Goal: Task Accomplishment & Management: Use online tool/utility

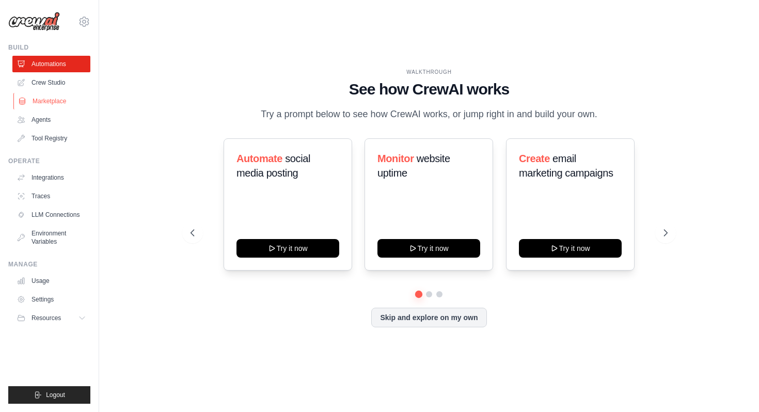
click at [51, 103] on link "Marketplace" at bounding box center [52, 101] width 78 height 17
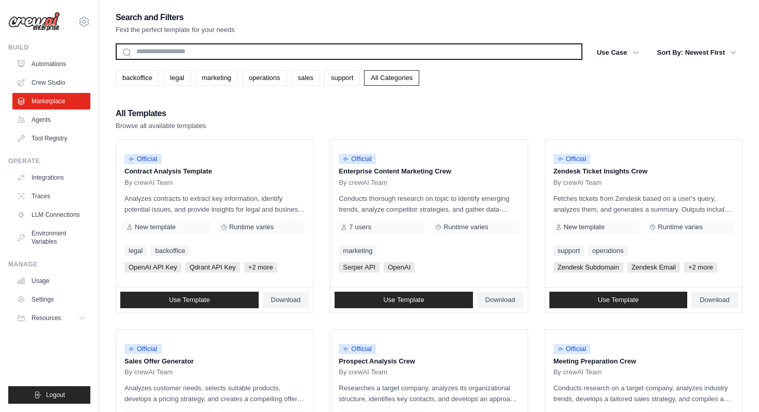
click at [294, 53] on input "text" at bounding box center [349, 51] width 467 height 17
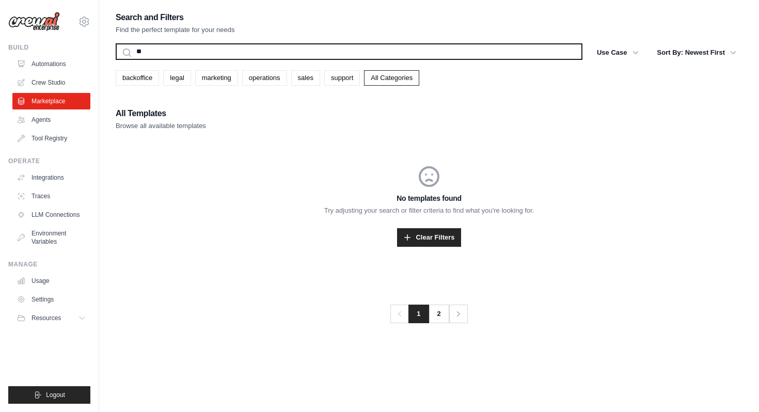
type input "*"
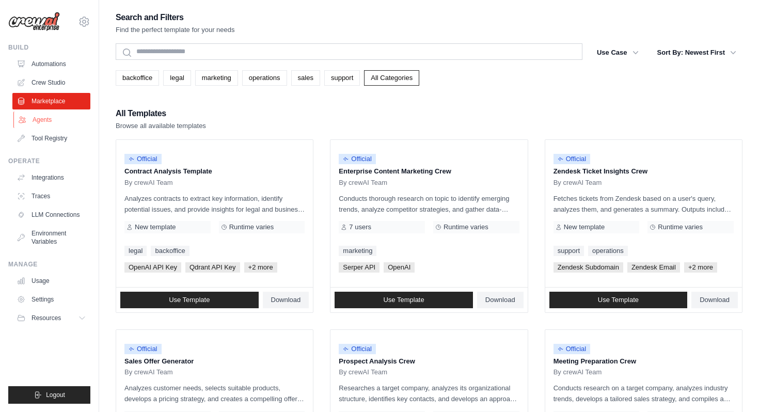
click at [42, 117] on link "Agents" at bounding box center [52, 120] width 78 height 17
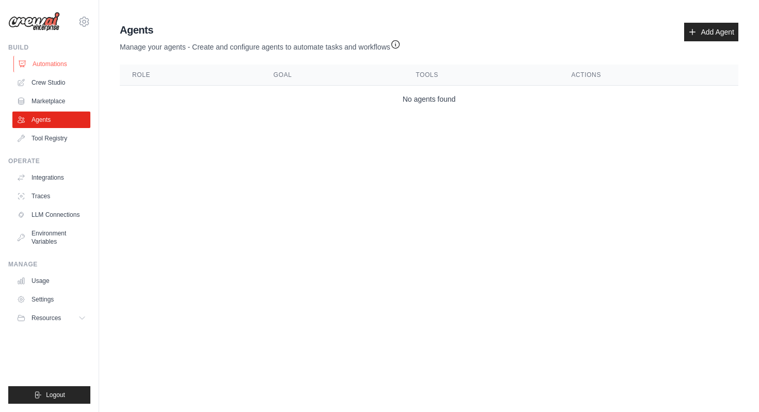
click at [58, 62] on link "Automations" at bounding box center [52, 64] width 78 height 17
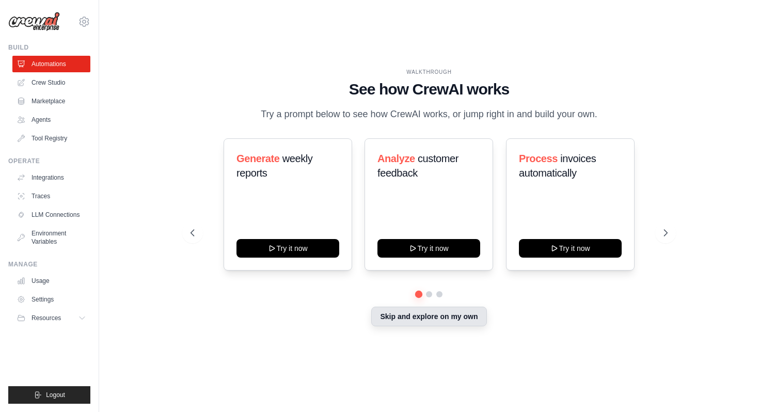
click at [443, 326] on button "Skip and explore on my own" at bounding box center [428, 317] width 115 height 20
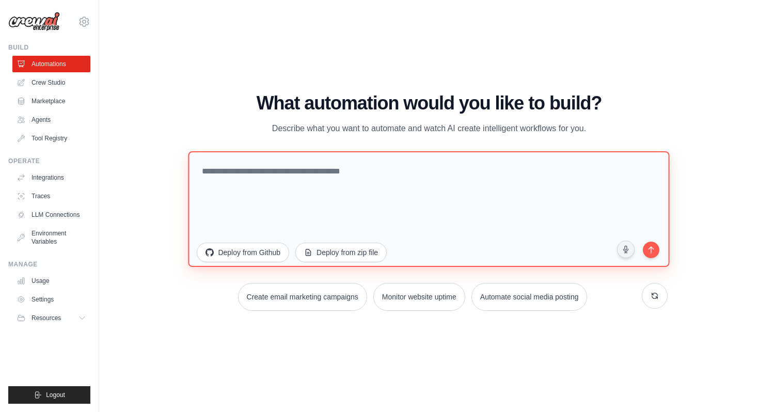
click at [387, 176] on textarea at bounding box center [429, 209] width 481 height 116
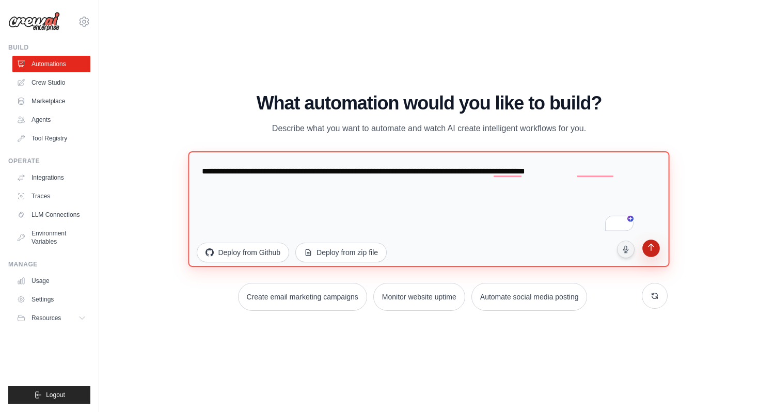
type textarea "**********"
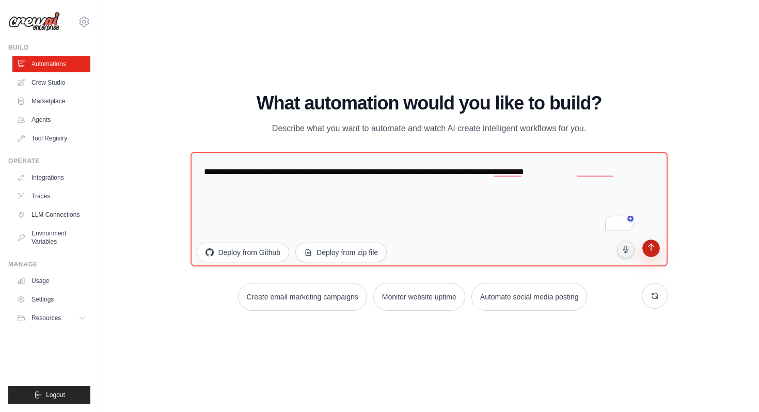
click at [652, 251] on icon "submit" at bounding box center [651, 249] width 10 height 10
click at [59, 104] on link "Marketplace" at bounding box center [52, 101] width 78 height 17
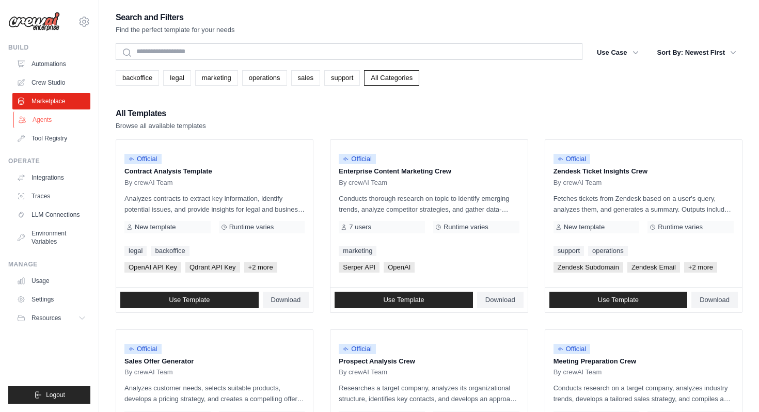
click at [52, 119] on link "Agents" at bounding box center [52, 120] width 78 height 17
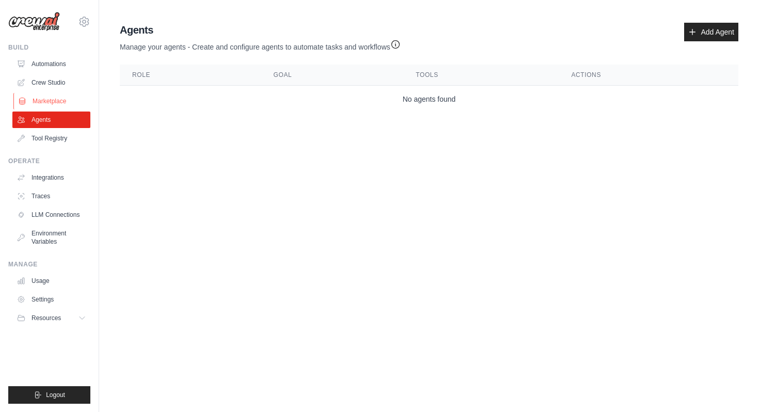
click at [43, 102] on link "Marketplace" at bounding box center [52, 101] width 78 height 17
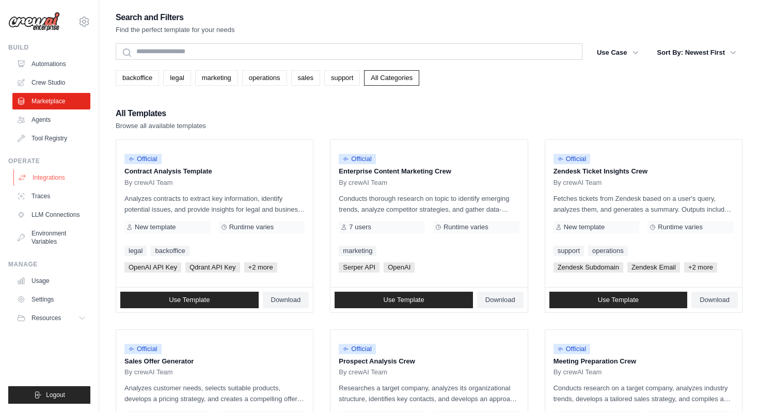
click at [60, 176] on link "Integrations" at bounding box center [52, 177] width 78 height 17
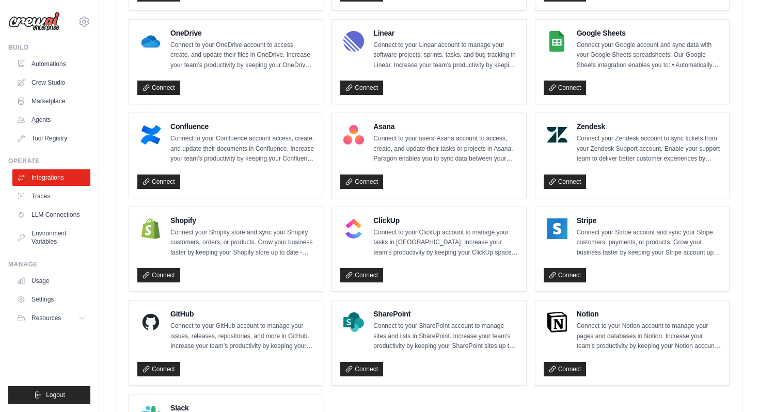
scroll to position [578, 0]
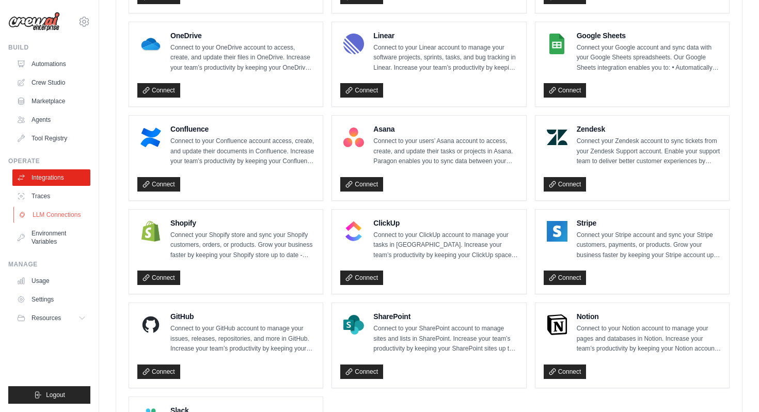
click at [56, 212] on link "LLM Connections" at bounding box center [52, 215] width 78 height 17
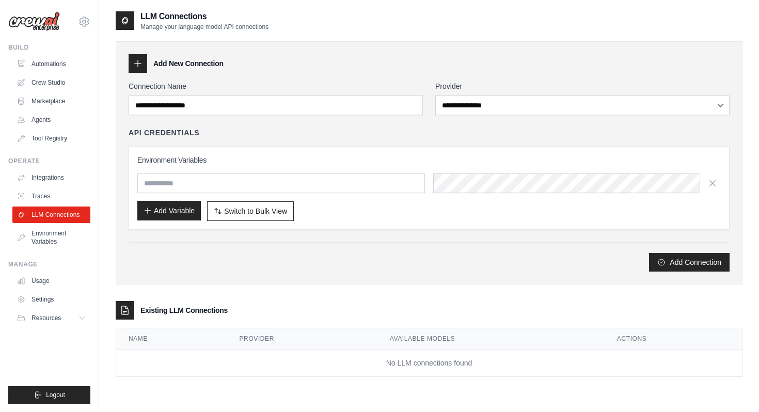
scroll to position [21, 0]
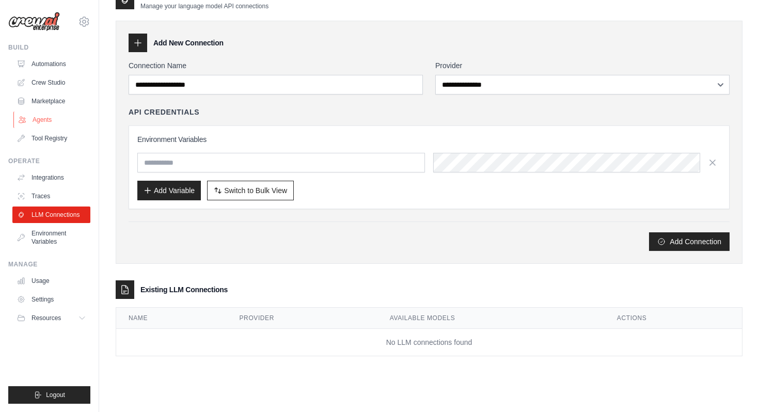
click at [43, 120] on link "Agents" at bounding box center [52, 120] width 78 height 17
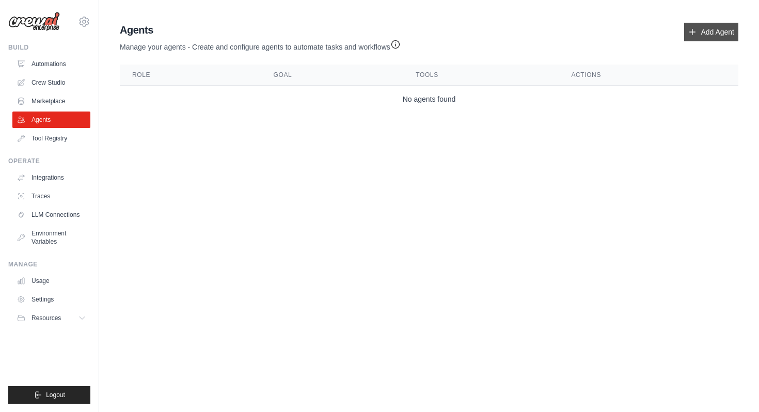
click at [701, 32] on link "Add Agent" at bounding box center [711, 32] width 54 height 19
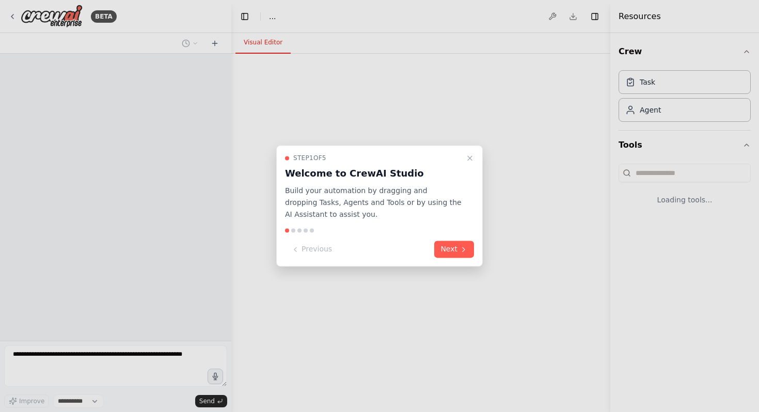
select select "****"
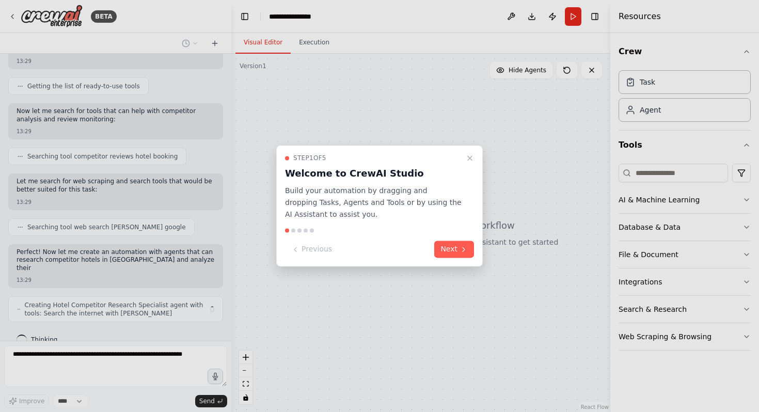
scroll to position [124, 0]
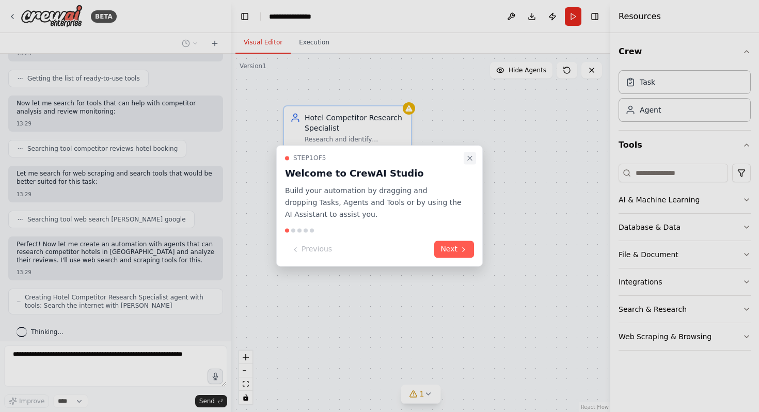
click at [471, 156] on icon "Close walkthrough" at bounding box center [470, 158] width 8 height 8
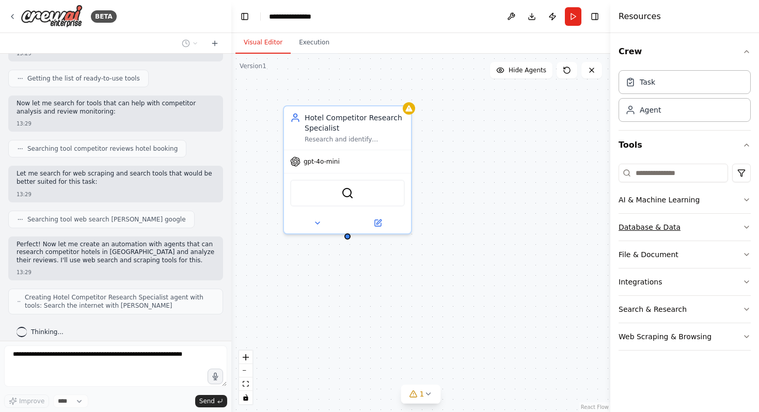
click at [700, 228] on button "Database & Data" at bounding box center [685, 227] width 132 height 27
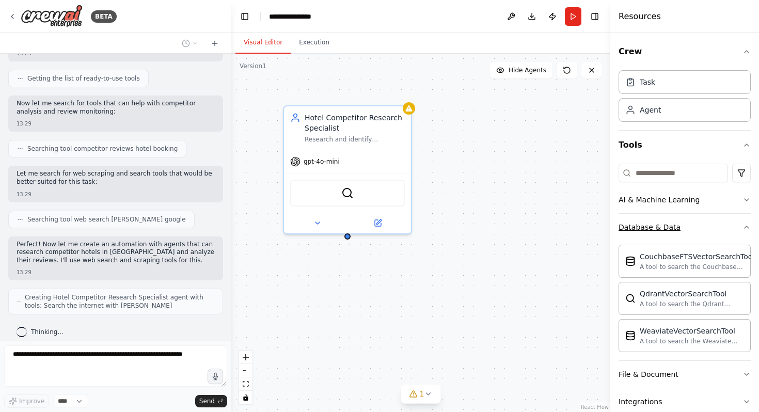
click at [700, 228] on button "Database & Data" at bounding box center [685, 227] width 132 height 27
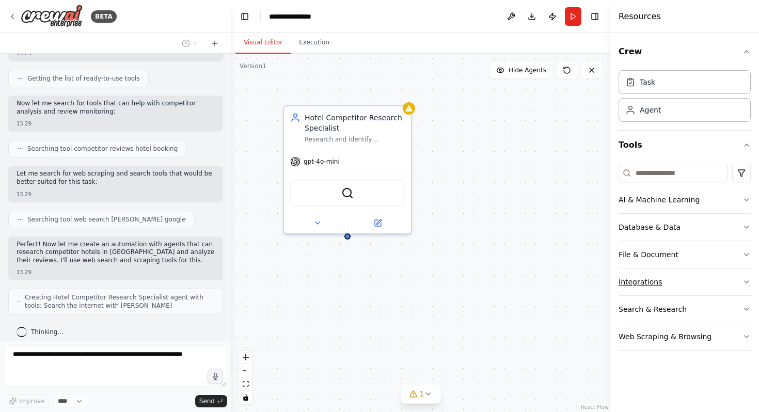
click at [698, 286] on button "Integrations" at bounding box center [685, 282] width 132 height 27
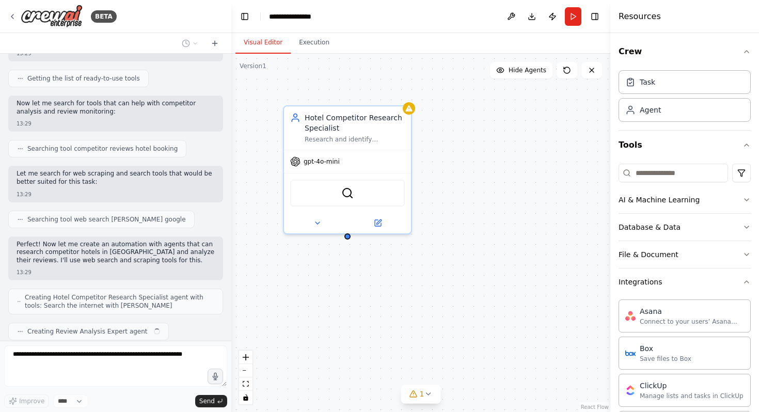
scroll to position [150, 0]
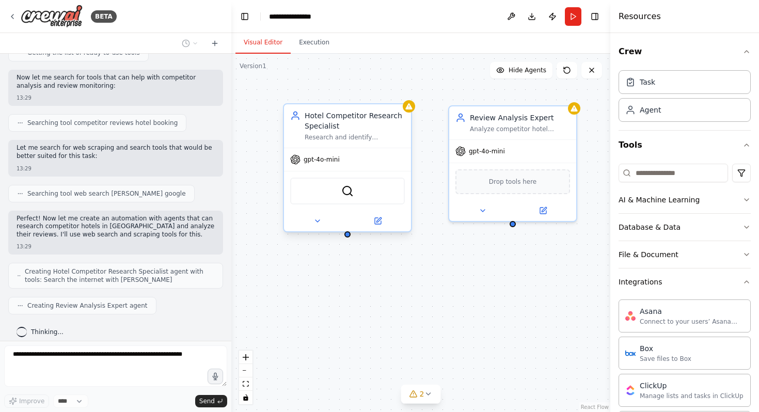
click at [364, 144] on div "Hotel Competitor Research Specialist Research and identify competitor hotels in…" at bounding box center [347, 125] width 127 height 43
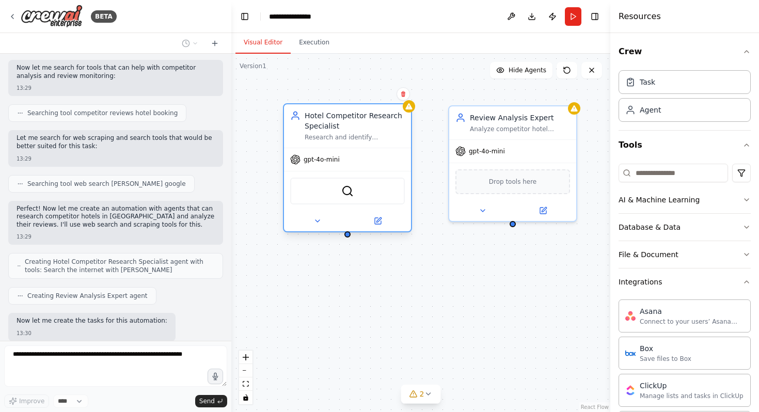
scroll to position [212, 0]
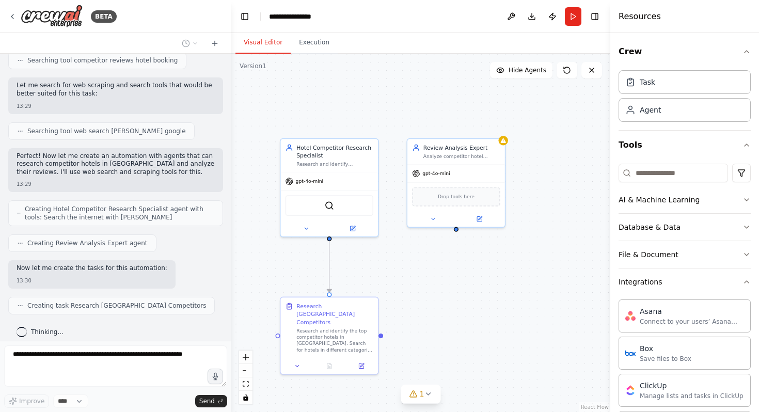
drag, startPoint x: 451, startPoint y: 289, endPoint x: 428, endPoint y: 290, distance: 22.7
click at [428, 290] on div ".deletable-edge-delete-btn { width: 20px; height: 20px; border: 0px solid #ffff…" at bounding box center [420, 233] width 379 height 358
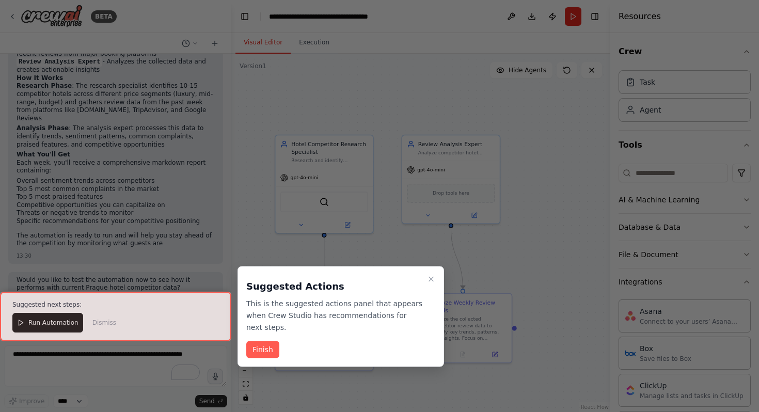
scroll to position [717, 0]
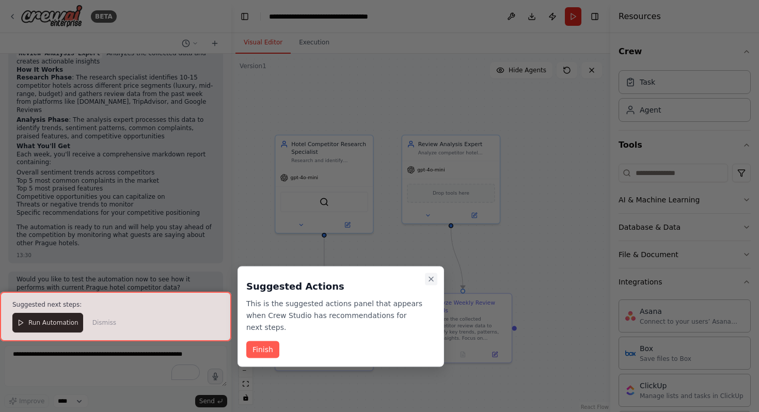
click at [435, 278] on button "Close walkthrough" at bounding box center [431, 279] width 12 height 12
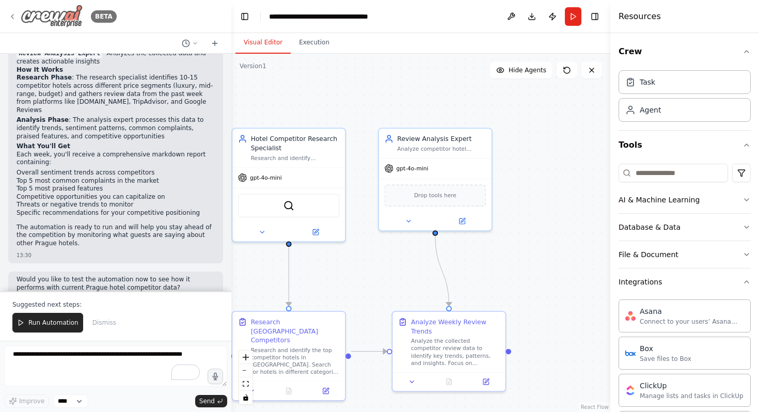
click at [11, 17] on icon at bounding box center [12, 16] width 8 height 8
